Goal: Find specific page/section: Find specific page/section

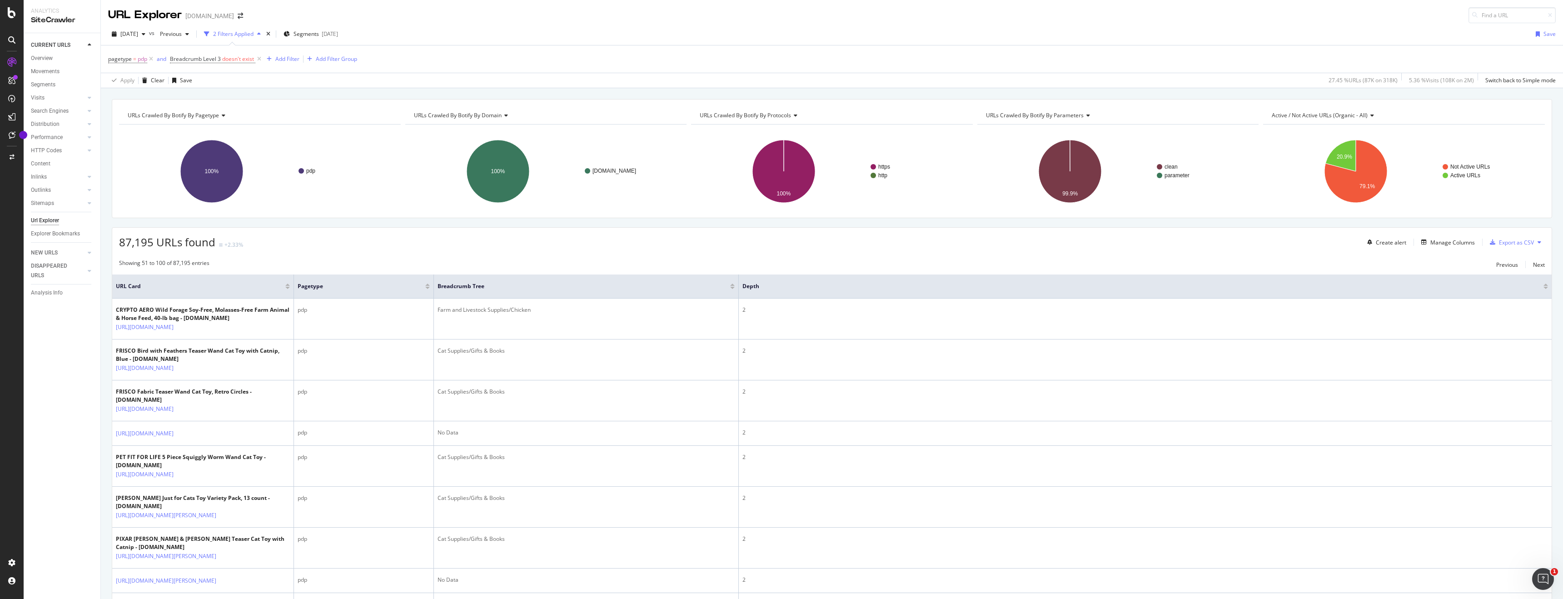
scroll to position [1843, 0]
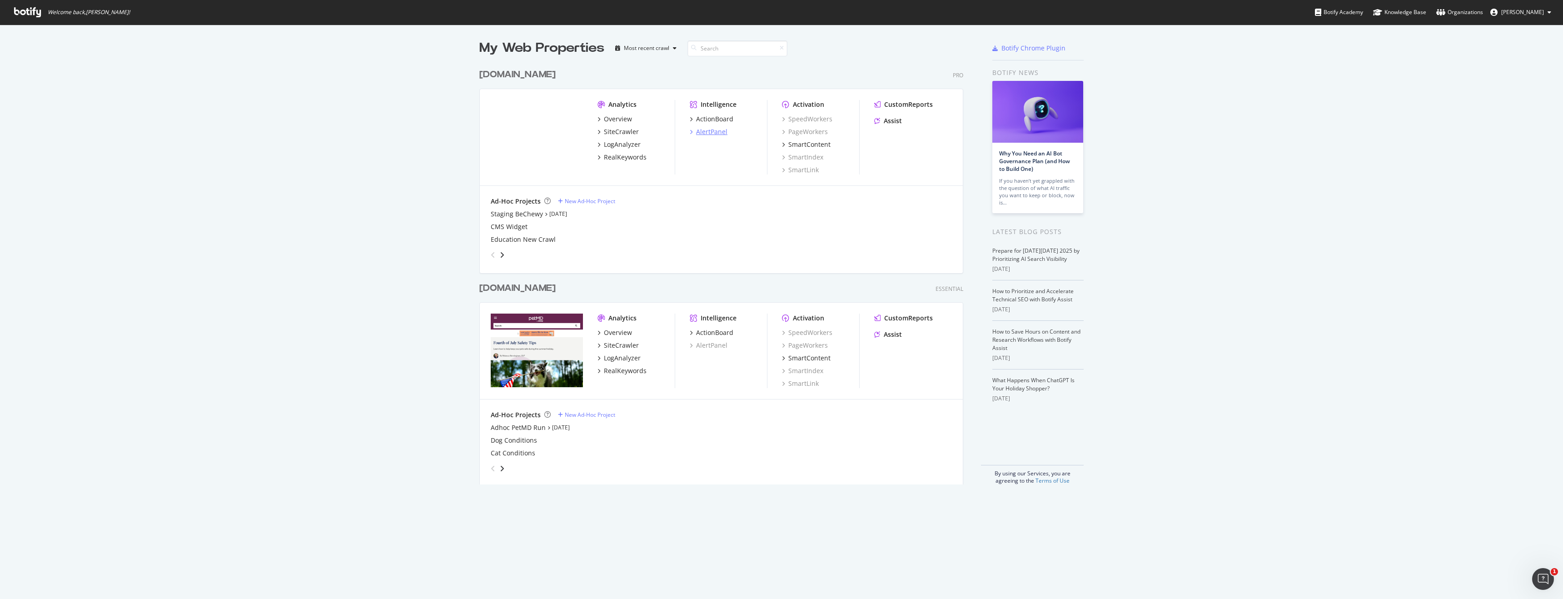
click at [708, 134] on div "AlertPanel" at bounding box center [711, 131] width 31 height 9
